Goal: Check status: Check status

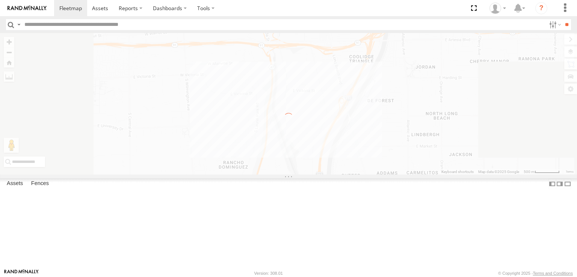
select select "**********"
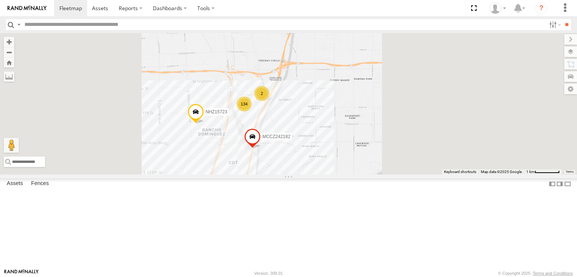
drag, startPoint x: 281, startPoint y: 183, endPoint x: 323, endPoint y: 143, distance: 58.5
click at [319, 148] on div "MCCZ242182 NHZ15723 134 2 2" at bounding box center [288, 104] width 577 height 142
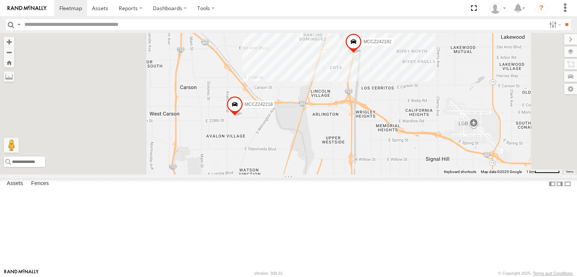
drag, startPoint x: 314, startPoint y: 197, endPoint x: 318, endPoint y: 144, distance: 53.9
click at [319, 145] on div "MCCZ242182 NHZ15723 134 2 2 MCCZ242218" at bounding box center [288, 104] width 577 height 142
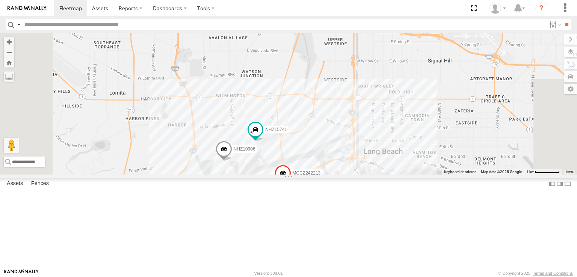
click at [232, 161] on span at bounding box center [224, 151] width 17 height 20
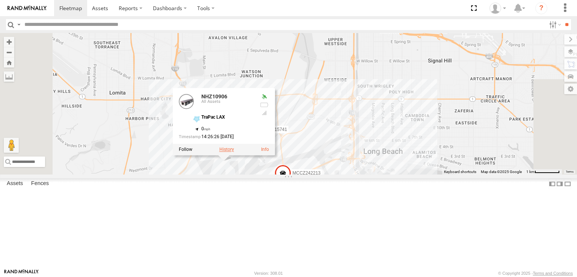
click at [234, 152] on label at bounding box center [226, 149] width 15 height 5
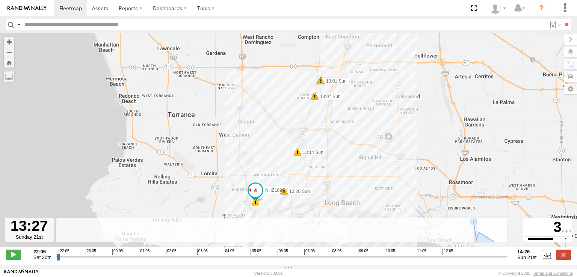
drag, startPoint x: 59, startPoint y: 259, endPoint x: 479, endPoint y: 256, distance: 419.3
type input "**********"
click at [479, 256] on input "range" at bounding box center [281, 256] width 451 height 7
click at [561, 260] on label at bounding box center [563, 255] width 15 height 10
